Goal: Task Accomplishment & Management: Use online tool/utility

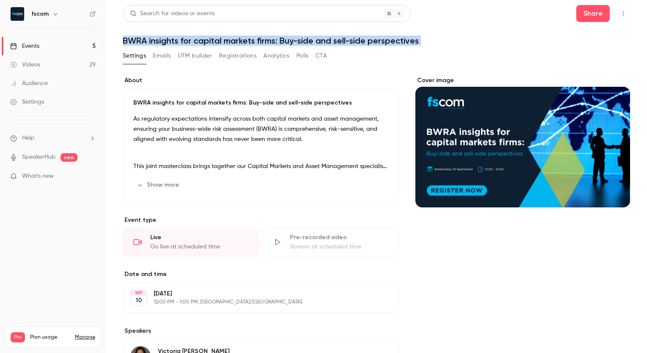
click at [620, 11] on icon "button" at bounding box center [623, 14] width 7 height 6
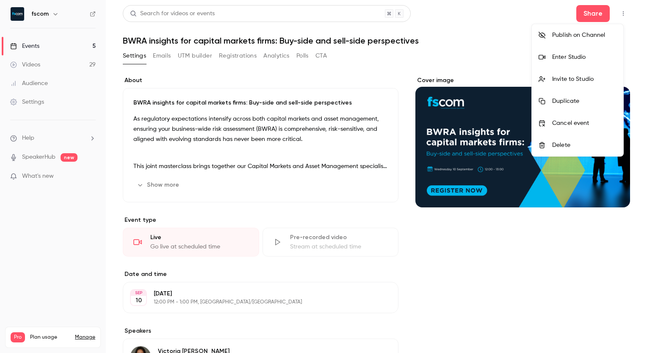
click at [504, 53] on div at bounding box center [323, 176] width 647 height 353
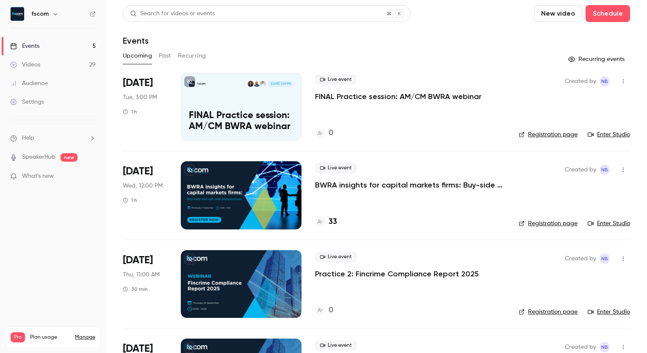
click at [355, 96] on p "FINAL Practice session: AM/CM BWRA webinar" at bounding box center [398, 96] width 166 height 10
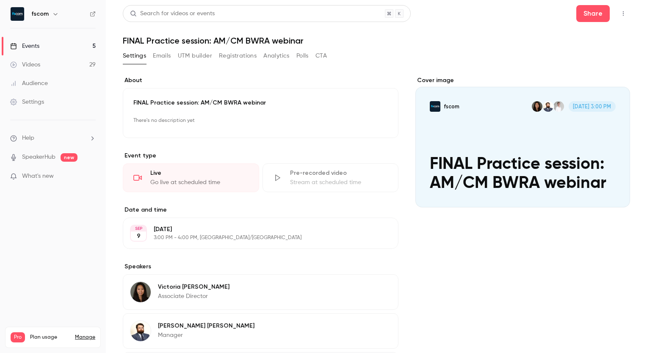
click at [622, 11] on icon "button" at bounding box center [622, 13] width 1 height 5
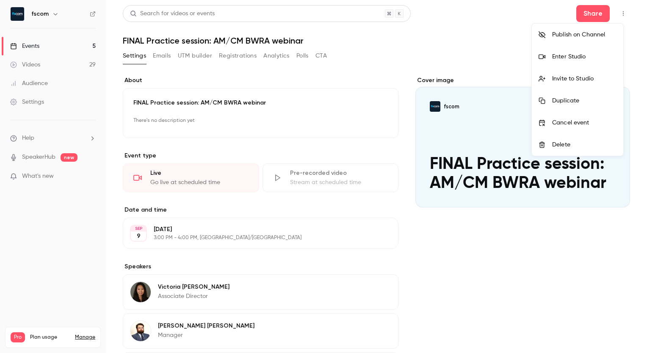
drag, startPoint x: 616, startPoint y: 11, endPoint x: 566, endPoint y: 55, distance: 66.6
click at [566, 55] on div "Publish on Channel Enter Studio Invite to Studio Duplicate Cancel event Delete" at bounding box center [323, 176] width 647 height 353
click at [566, 55] on div "Enter Studio" at bounding box center [584, 56] width 64 height 8
